Goal: Find specific page/section: Find specific page/section

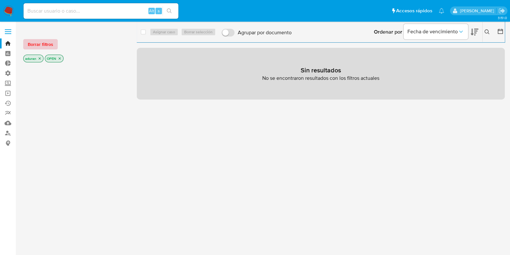
click at [33, 46] on span "Borrar filtros" at bounding box center [40, 44] width 25 height 9
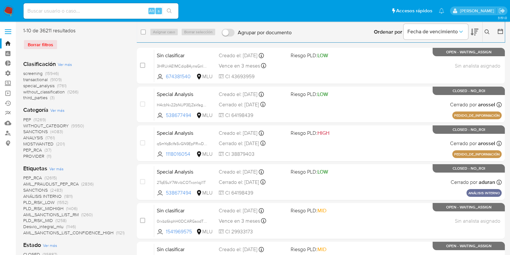
click at [499, 31] on icon at bounding box center [500, 31] width 6 height 6
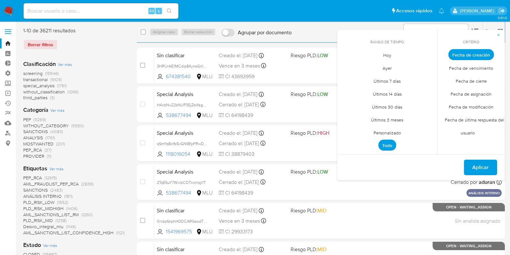
click at [467, 77] on span "Fecha de cierre" at bounding box center [471, 80] width 45 height 13
click at [394, 130] on span "Personalizado" at bounding box center [387, 132] width 41 height 13
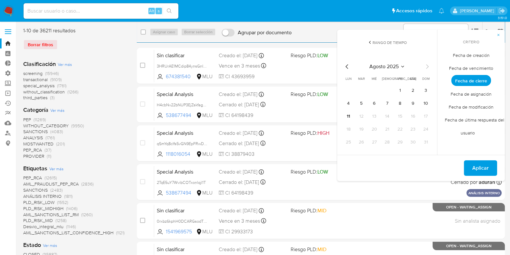
click at [345, 67] on icon "Mes anterior" at bounding box center [347, 67] width 8 height 8
click at [364, 91] on button "1" at bounding box center [361, 90] width 10 height 10
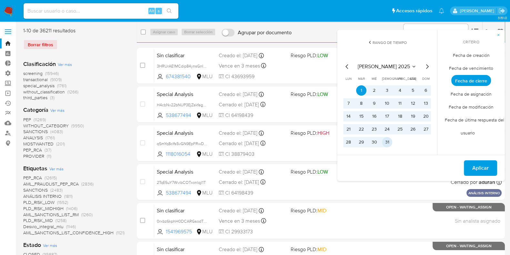
click at [382, 138] on button "31" at bounding box center [387, 142] width 10 height 10
click at [489, 171] on button "Aplicar" at bounding box center [480, 167] width 33 height 15
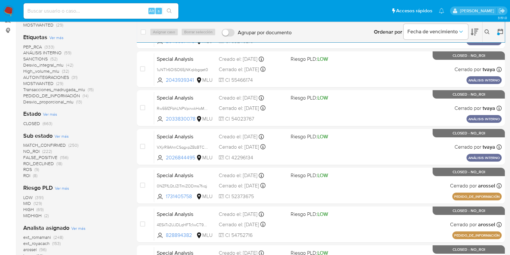
scroll to position [121, 0]
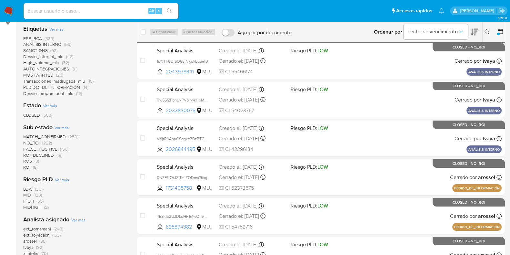
click at [26, 158] on span "ROS" at bounding box center [27, 160] width 9 height 6
